Goal: Information Seeking & Learning: Learn about a topic

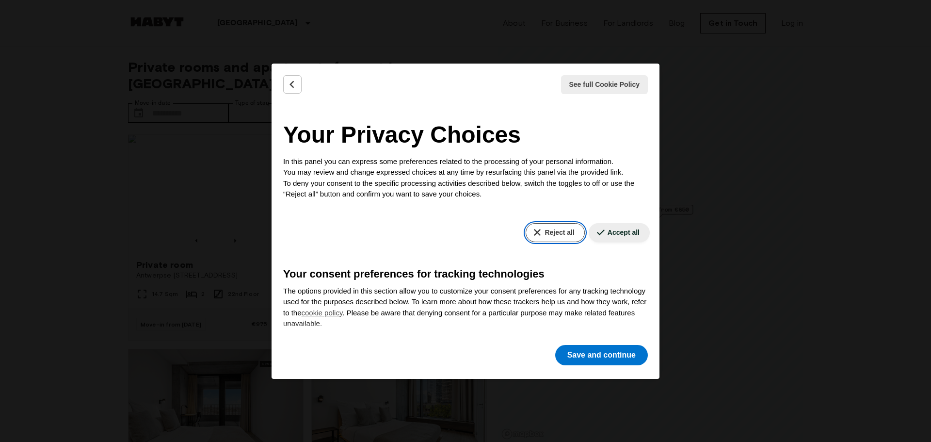
click at [547, 234] on button "Reject all" at bounding box center [555, 232] width 59 height 19
click at [601, 356] on button "Save and continue" at bounding box center [601, 355] width 93 height 20
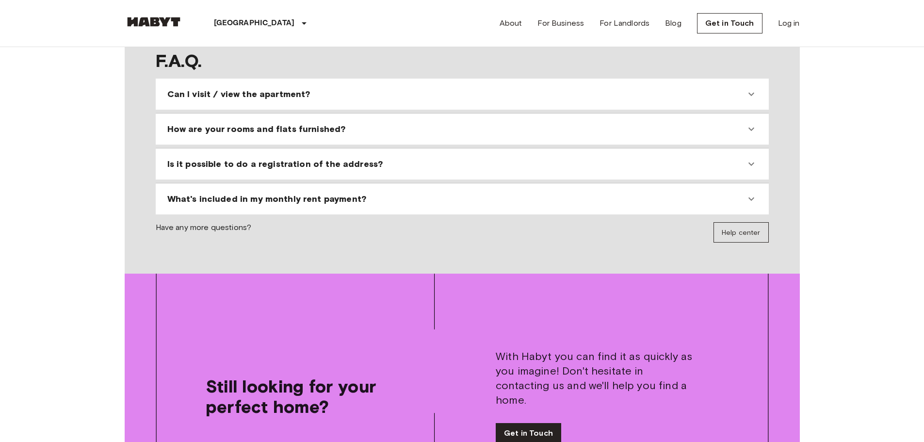
scroll to position [1027, 0]
click at [273, 82] on div "Can I visit / view the apartment?" at bounding box center [462, 93] width 605 height 23
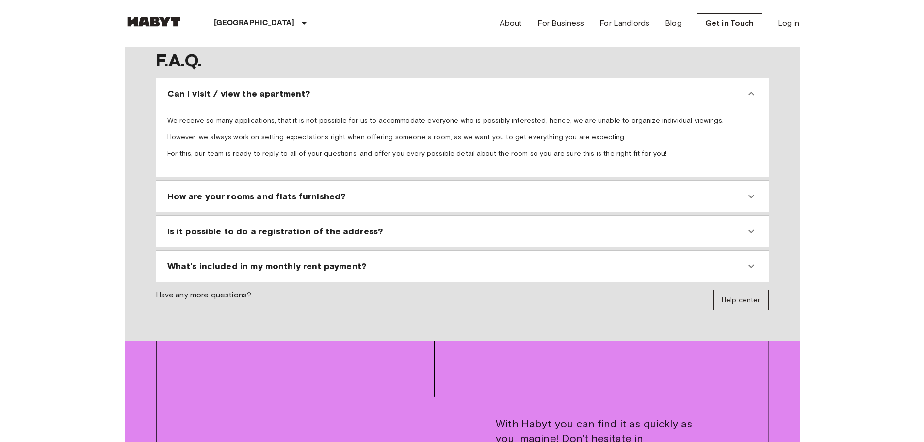
click at [291, 225] on span "Is it possible to do a registration of the address?" at bounding box center [275, 231] width 216 height 12
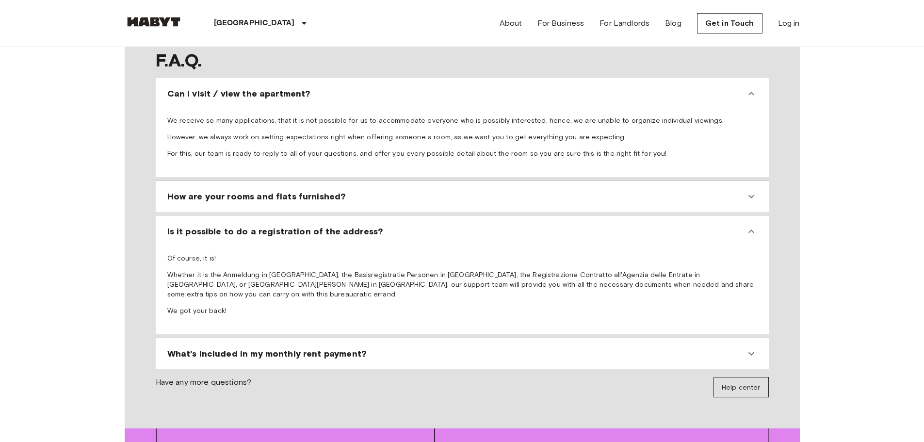
click at [305, 348] on span "What's included in my monthly rent payment?" at bounding box center [266, 354] width 199 height 12
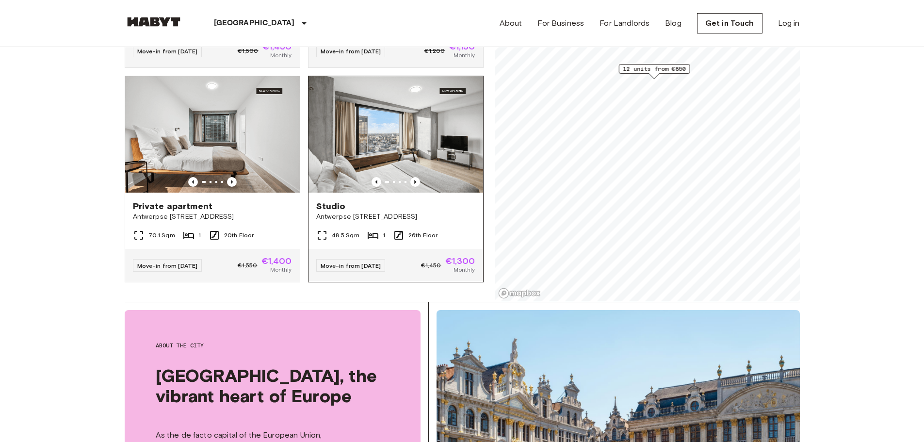
scroll to position [140, 0]
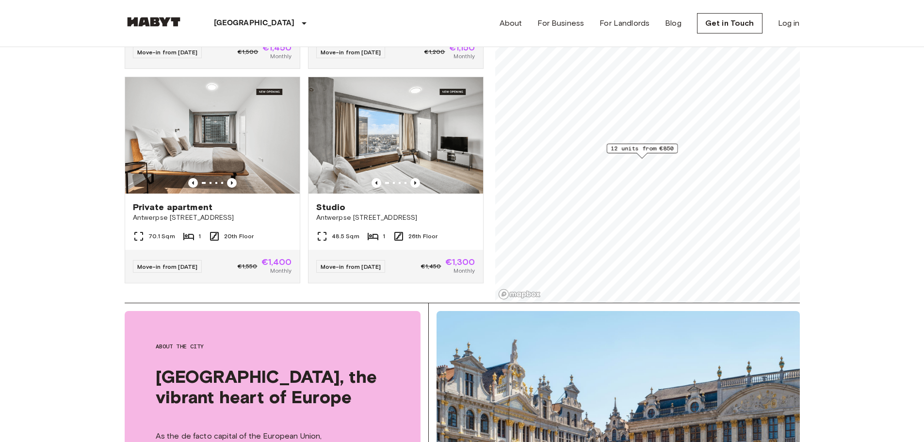
click at [648, 147] on span "12 units from €850" at bounding box center [641, 148] width 63 height 9
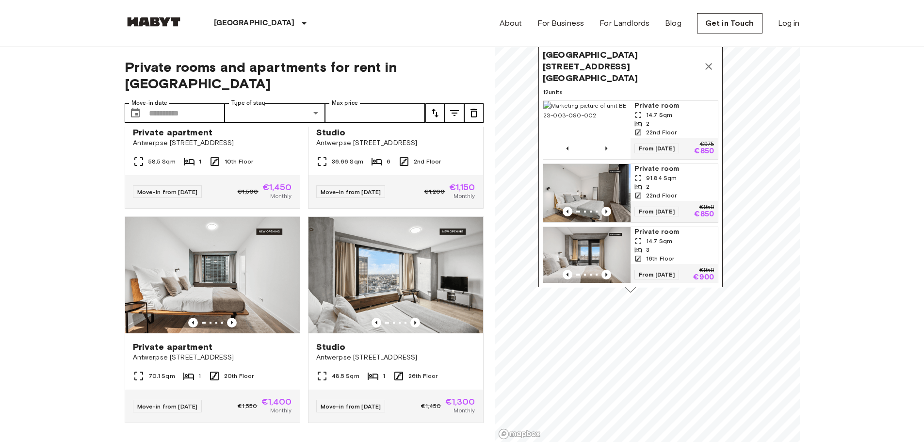
click at [711, 63] on icon "Map marker" at bounding box center [708, 66] width 7 height 7
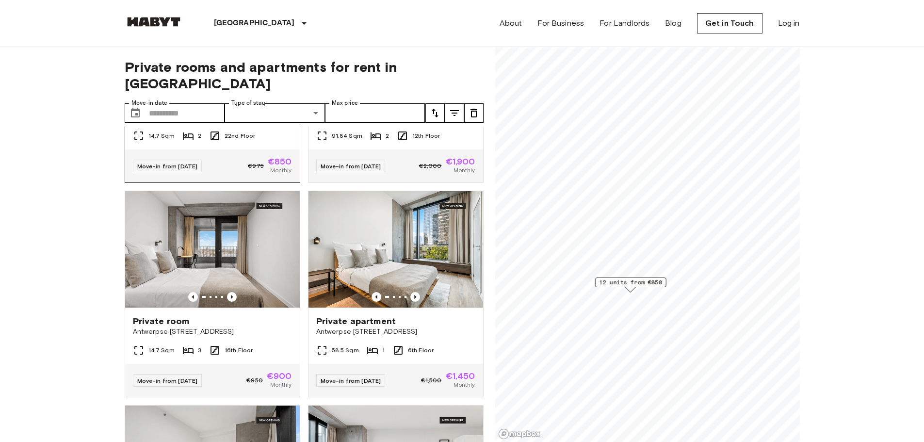
scroll to position [159, 0]
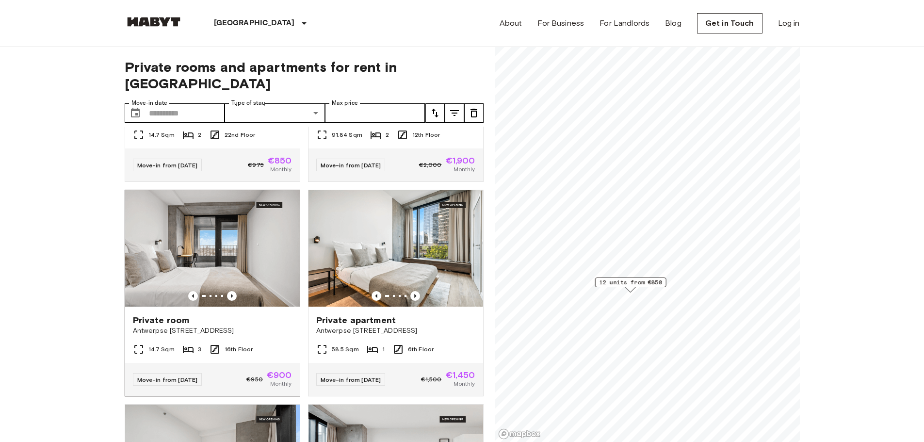
click at [220, 241] on img at bounding box center [212, 248] width 175 height 116
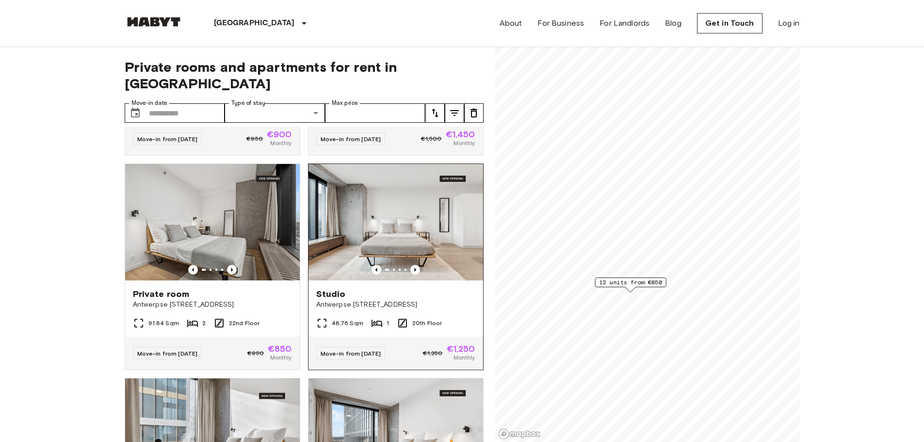
scroll to position [400, 0]
click at [412, 288] on div "Studio" at bounding box center [395, 294] width 159 height 12
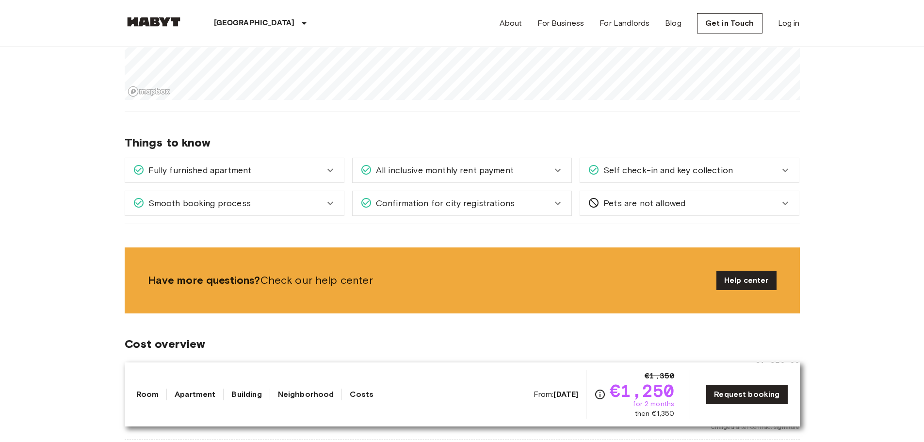
scroll to position [969, 0]
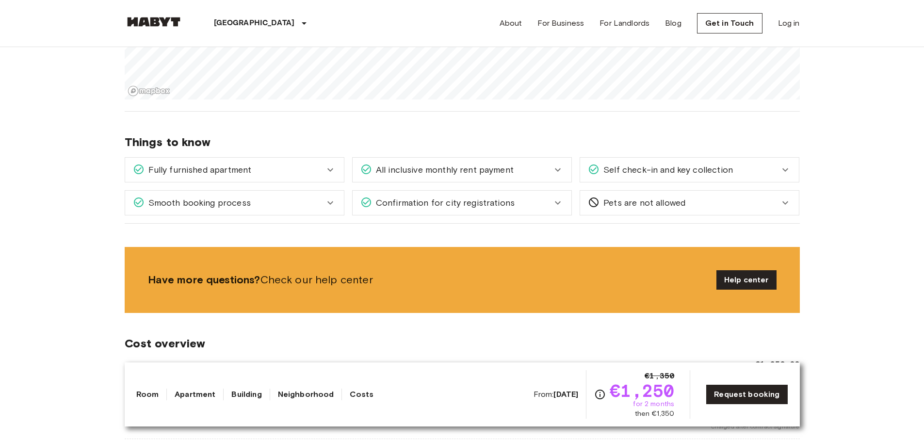
click at [421, 204] on div "Confirmation for city registrations" at bounding box center [462, 203] width 219 height 24
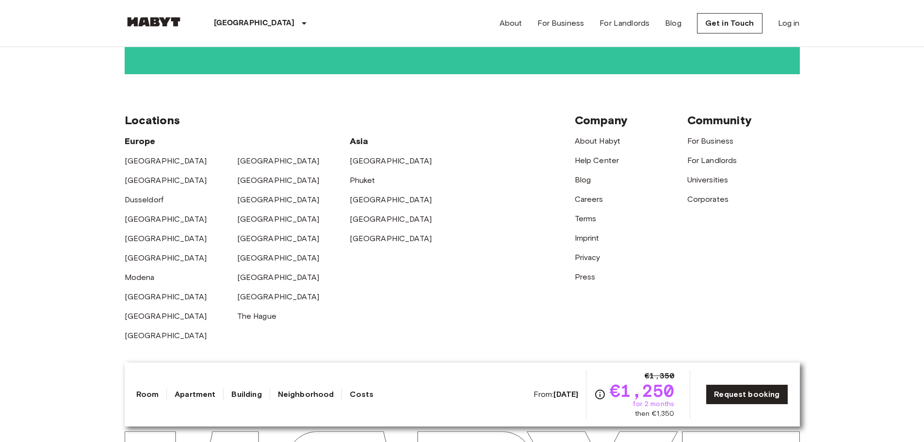
scroll to position [2447, 0]
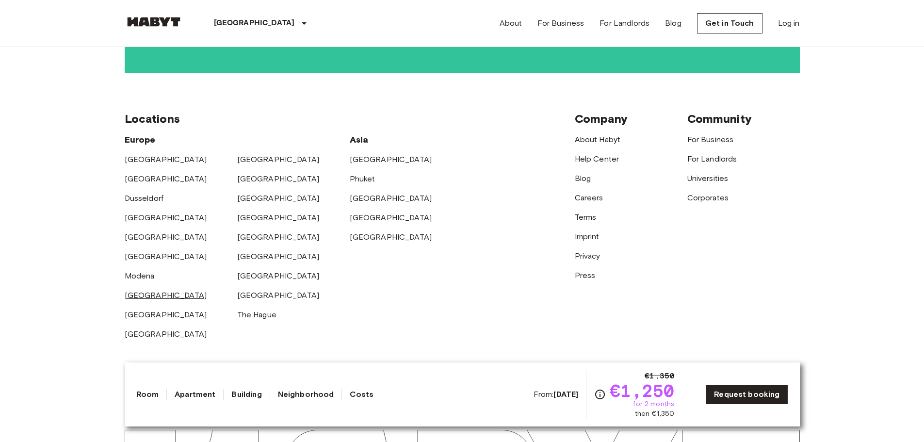
click at [125, 290] on link "[GEOGRAPHIC_DATA]" at bounding box center [166, 294] width 82 height 9
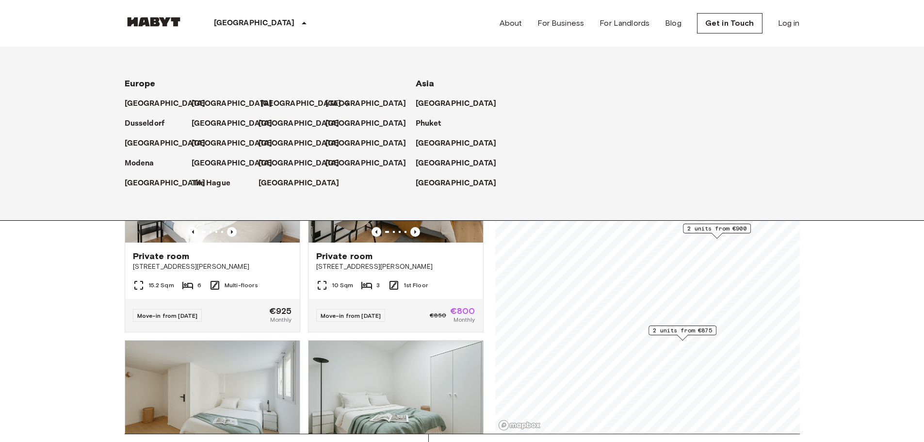
click at [279, 98] on p "[GEOGRAPHIC_DATA]" at bounding box center [300, 104] width 81 height 12
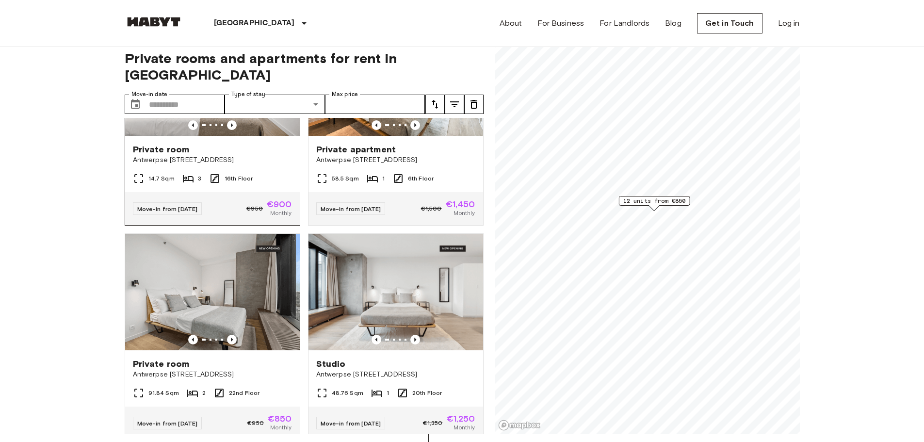
scroll to position [321, 0]
click at [416, 369] on span "Antwerpse [STREET_ADDRESS]" at bounding box center [395, 374] width 159 height 10
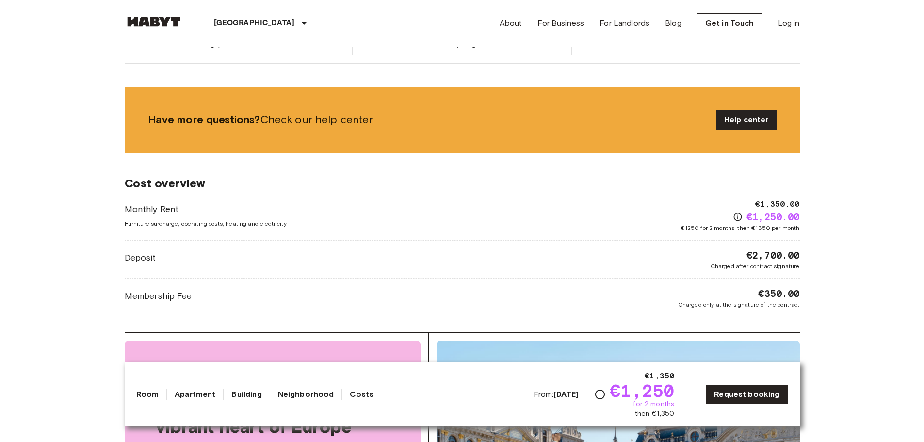
scroll to position [1131, 0]
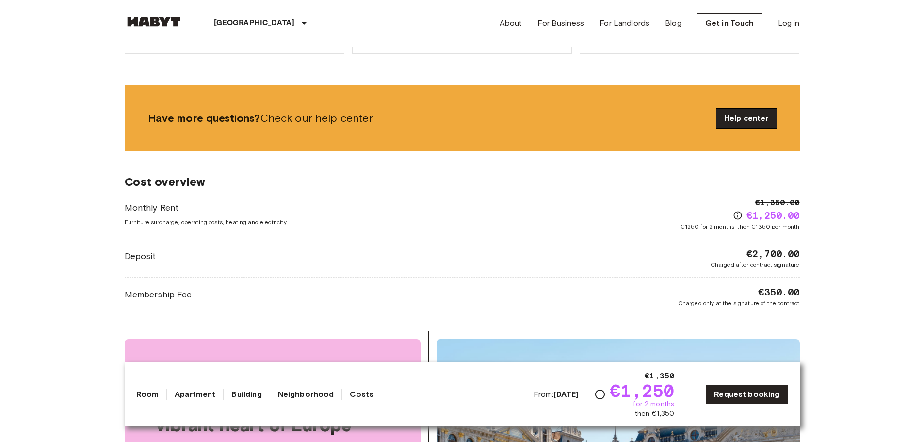
click at [725, 110] on link "Help center" at bounding box center [746, 118] width 60 height 19
